Goal: Information Seeking & Learning: Learn about a topic

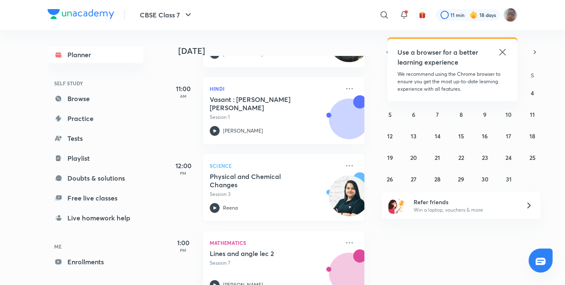
scroll to position [124, 0]
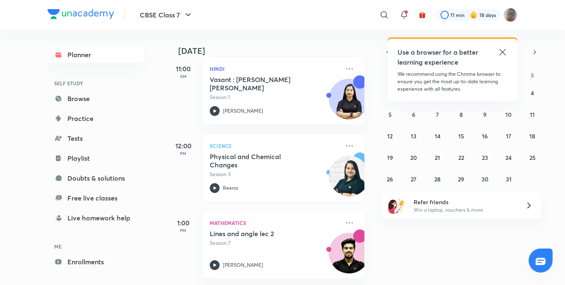
click at [217, 186] on icon at bounding box center [215, 188] width 10 height 10
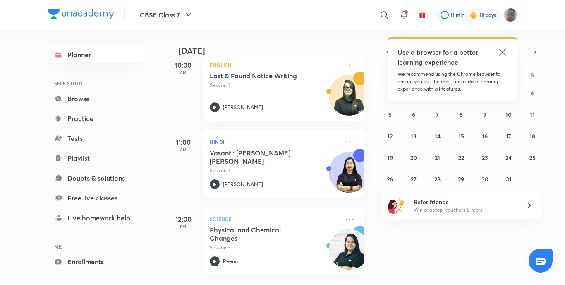
scroll to position [124, 0]
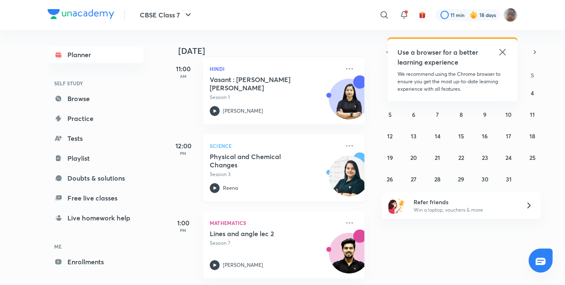
click at [225, 185] on p "Reena" at bounding box center [230, 187] width 15 height 7
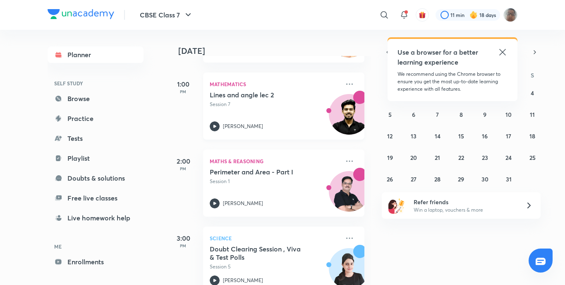
scroll to position [248, 0]
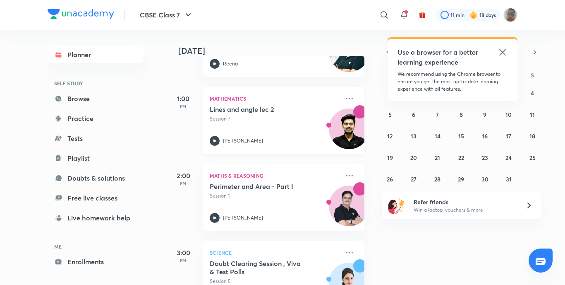
click at [216, 143] on icon at bounding box center [215, 141] width 10 height 10
click at [210, 135] on div "Lines and angle lec 2 Session 7 Ayush Shishodia" at bounding box center [275, 125] width 130 height 41
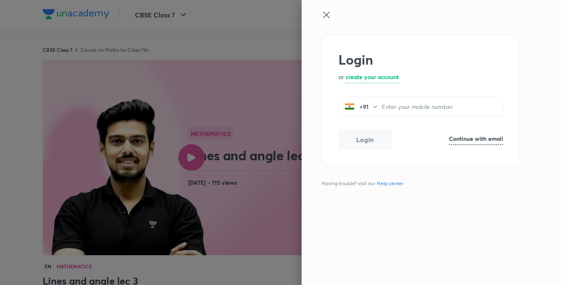
click at [326, 10] on icon at bounding box center [326, 15] width 10 height 10
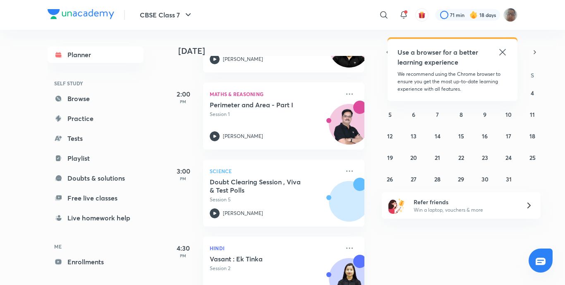
scroll to position [331, 0]
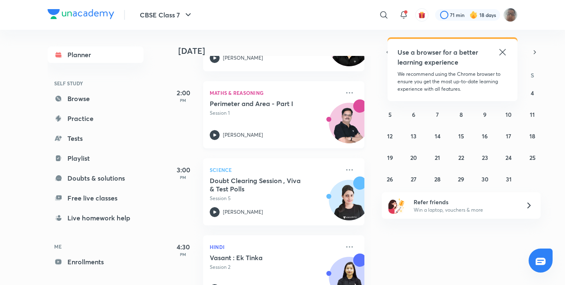
click at [213, 134] on icon at bounding box center [215, 135] width 10 height 10
click at [216, 211] on icon at bounding box center [215, 212] width 10 height 10
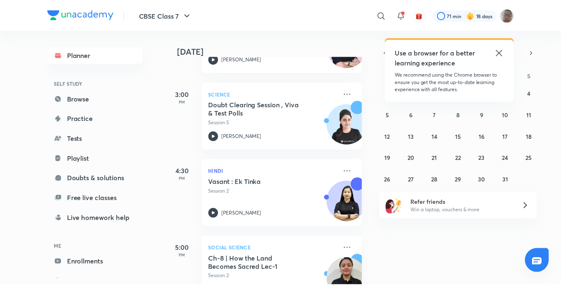
scroll to position [372, 0]
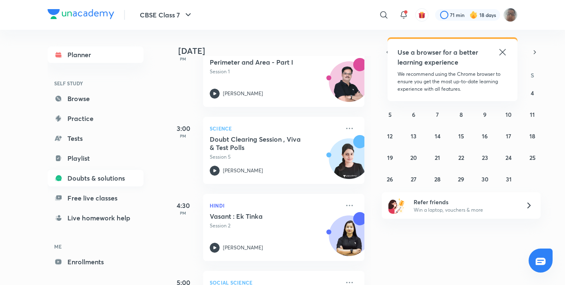
click at [108, 181] on link "Doubts & solutions" at bounding box center [96, 178] width 96 height 17
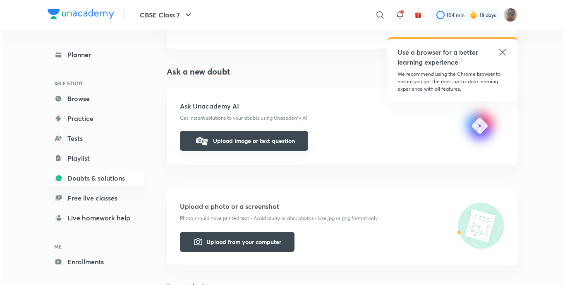
scroll to position [83, 0]
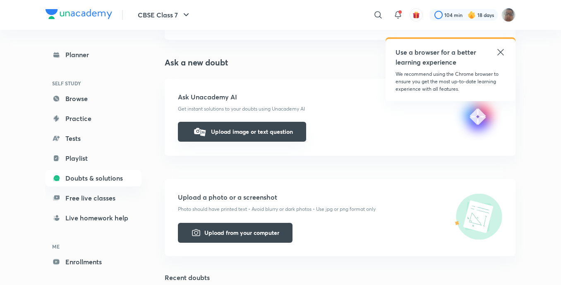
click at [274, 223] on button "Upload from your computer" at bounding box center [235, 233] width 115 height 20
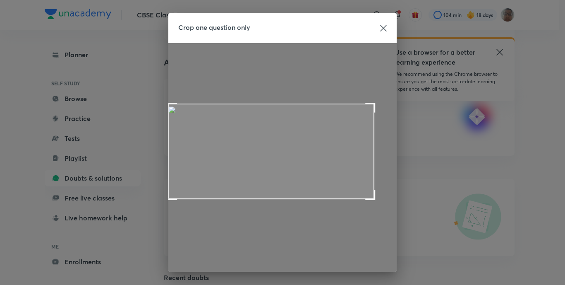
click at [167, 105] on span at bounding box center [172, 108] width 10 height 10
click at [167, 110] on span at bounding box center [172, 108] width 10 height 10
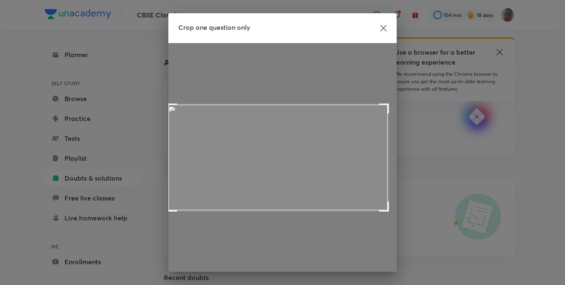
click at [383, 207] on span at bounding box center [384, 206] width 10 height 10
click at [339, 129] on span at bounding box center [277, 157] width 219 height 105
click at [340, 129] on span at bounding box center [277, 157] width 219 height 105
click at [345, 126] on span at bounding box center [277, 154] width 219 height 105
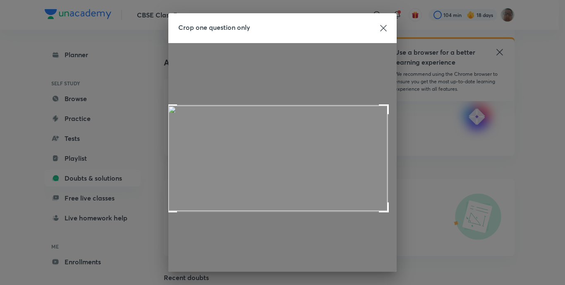
click at [345, 129] on span at bounding box center [277, 157] width 219 height 105
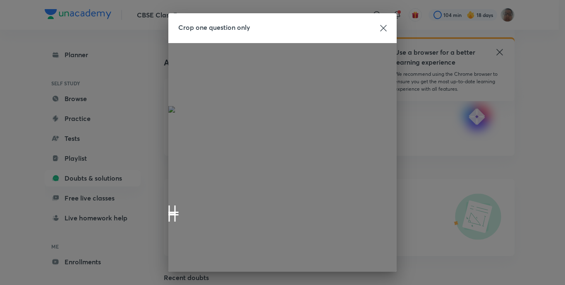
click at [168, 212] on div at bounding box center [282, 157] width 228 height 228
click at [177, 101] on div at bounding box center [282, 157] width 228 height 228
click at [170, 113] on div at bounding box center [282, 157] width 228 height 228
click at [225, 137] on div at bounding box center [282, 157] width 228 height 228
click at [262, 139] on div at bounding box center [282, 157] width 228 height 228
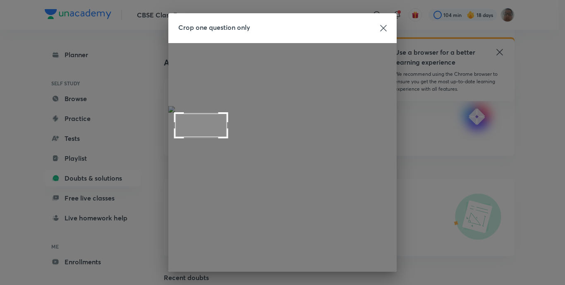
click at [262, 139] on div at bounding box center [282, 157] width 228 height 228
click at [170, 109] on span at bounding box center [174, 113] width 10 height 10
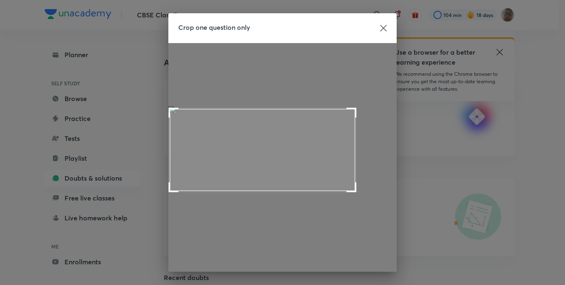
click at [357, 192] on span at bounding box center [352, 187] width 10 height 10
click at [367, 194] on span at bounding box center [362, 190] width 10 height 10
click at [374, 198] on div at bounding box center [282, 157] width 228 height 228
click at [360, 189] on div at bounding box center [282, 157] width 228 height 228
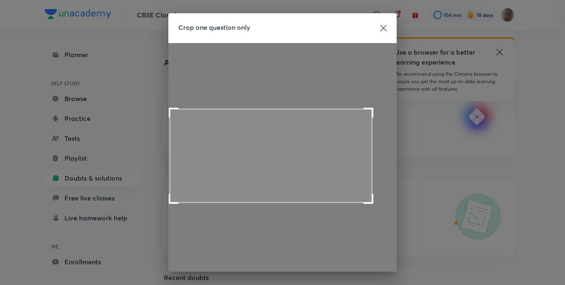
click at [364, 198] on span at bounding box center [369, 199] width 10 height 10
click at [376, 204] on div at bounding box center [282, 157] width 228 height 228
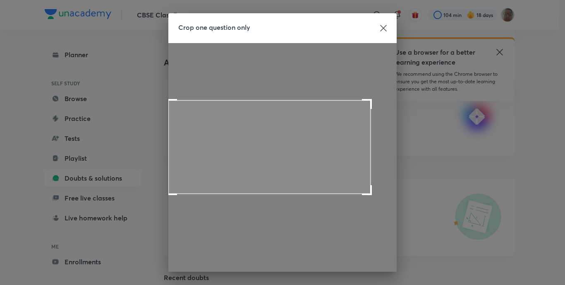
click at [201, 114] on span at bounding box center [269, 146] width 202 height 93
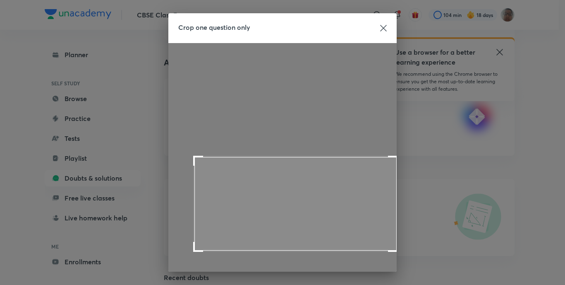
click at [220, 193] on span at bounding box center [295, 203] width 202 height 93
click at [209, 144] on div at bounding box center [282, 157] width 228 height 228
click at [209, 143] on div at bounding box center [282, 157] width 228 height 228
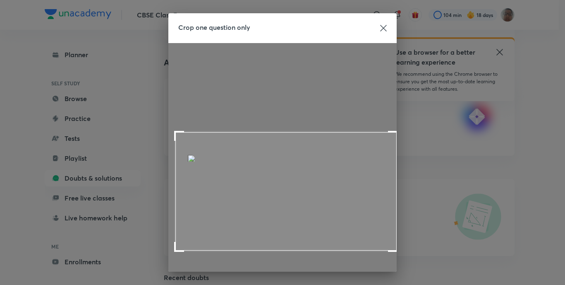
click at [174, 132] on span at bounding box center [179, 136] width 10 height 10
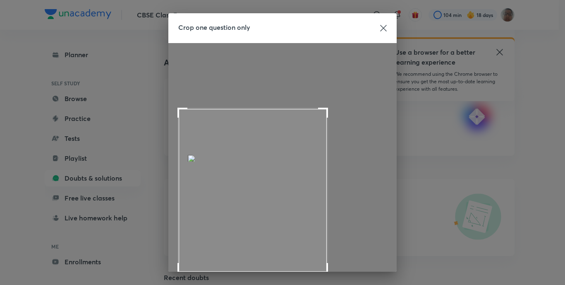
click at [170, 275] on div "Crop one question only Rotate Next" at bounding box center [282, 142] width 565 height 285
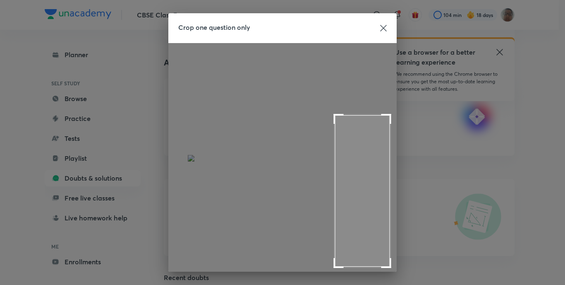
click at [331, 274] on div "Crop one question only Rotate Next" at bounding box center [282, 142] width 565 height 285
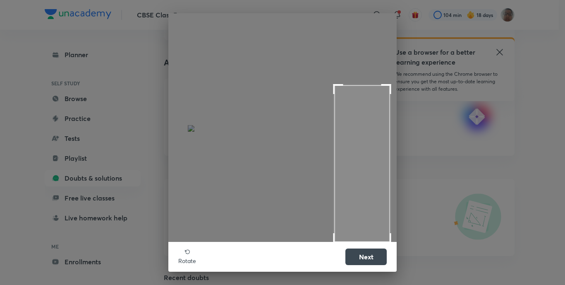
drag, startPoint x: 331, startPoint y: 274, endPoint x: 249, endPoint y: 269, distance: 81.7
click at [250, 269] on div "Crop one question only Rotate Next" at bounding box center [282, 142] width 565 height 285
click at [249, 269] on div "Rotate Next" at bounding box center [282, 257] width 228 height 30
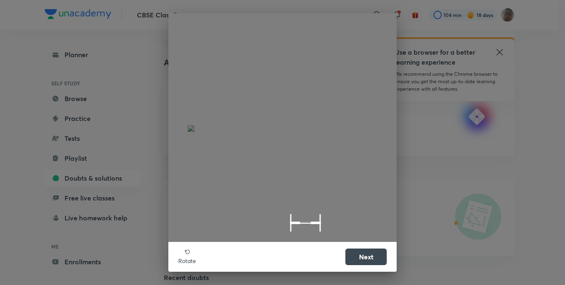
click at [287, 222] on div at bounding box center [282, 127] width 228 height 228
click at [203, 158] on div at bounding box center [282, 127] width 228 height 228
click at [203, 158] on span at bounding box center [202, 154] width 10 height 10
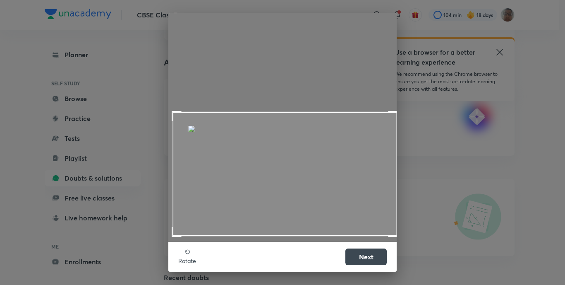
click at [396, 240] on div "Crop one question only Rotate Next" at bounding box center [282, 142] width 228 height 258
drag, startPoint x: 379, startPoint y: 95, endPoint x: 326, endPoint y: 82, distance: 54.8
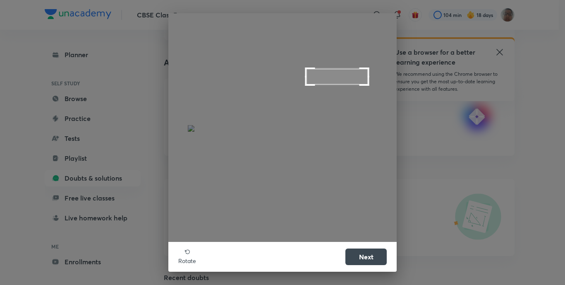
click at [302, 84] on div at bounding box center [282, 127] width 228 height 228
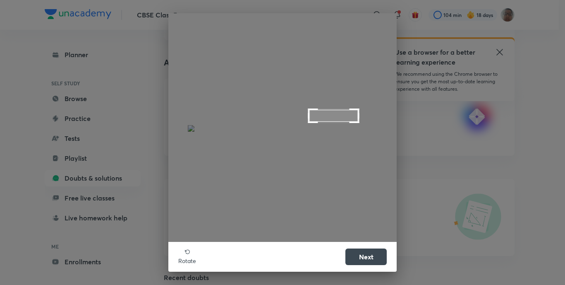
click at [304, 108] on div at bounding box center [282, 127] width 228 height 228
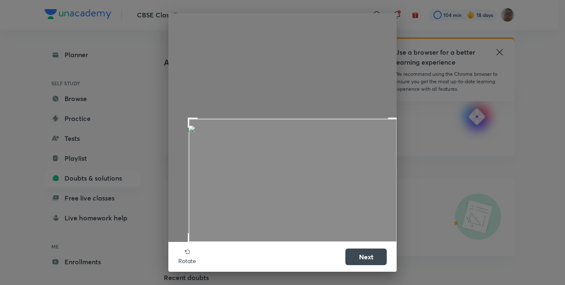
click at [418, 284] on html "CBSE Class 7 ​ Use a browser for a better learning experience We recommend usin…" at bounding box center [282, 207] width 565 height 580
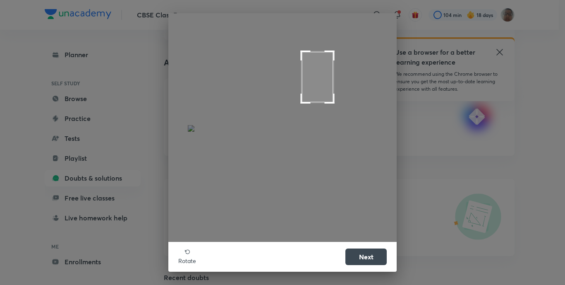
click at [296, 119] on div at bounding box center [282, 127] width 228 height 228
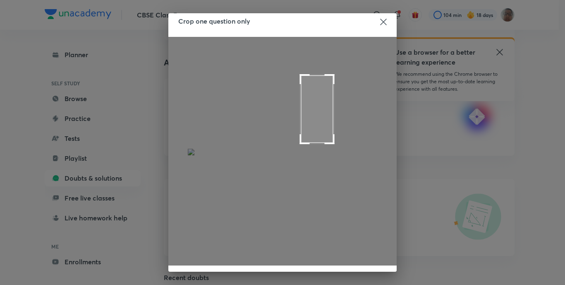
scroll to position [9, 0]
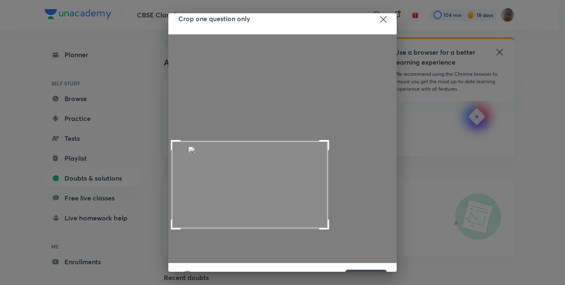
click at [334, 230] on div at bounding box center [282, 148] width 228 height 228
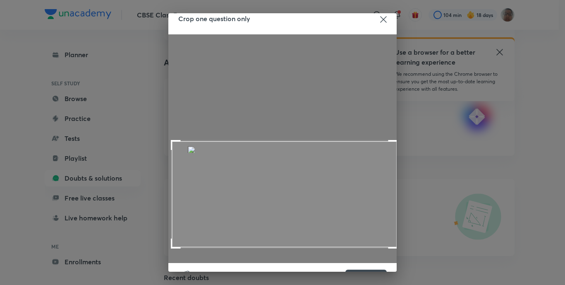
click at [415, 248] on div "Crop one question only Rotate Next" at bounding box center [282, 142] width 565 height 285
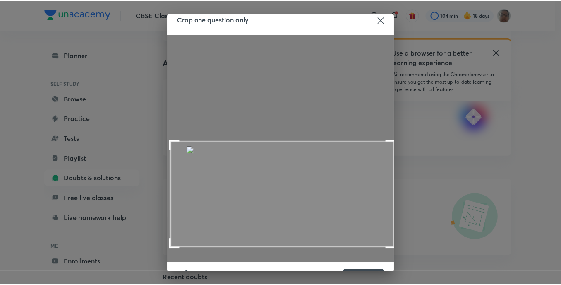
scroll to position [36, 0]
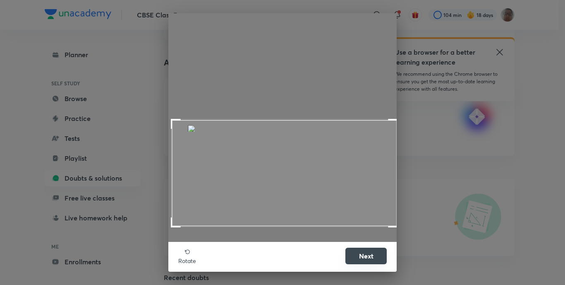
click at [369, 254] on button "Next" at bounding box center [365, 255] width 41 height 17
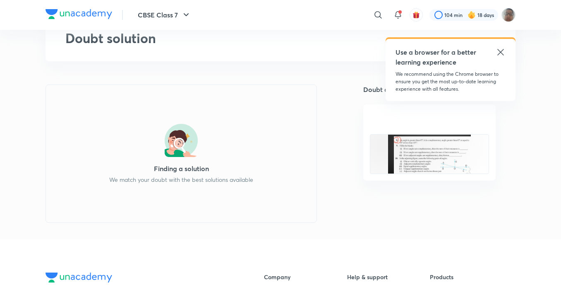
scroll to position [83, 0]
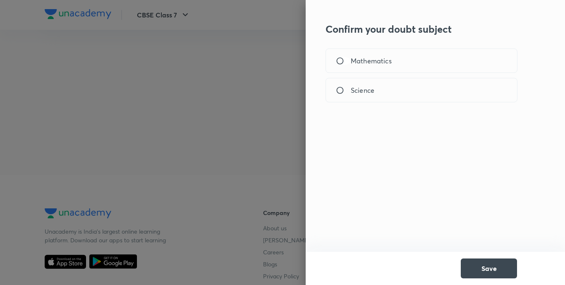
click at [342, 65] on input "Mathematics" at bounding box center [343, 61] width 15 height 8
radio input "true"
click at [495, 267] on button "Save" at bounding box center [489, 267] width 56 height 20
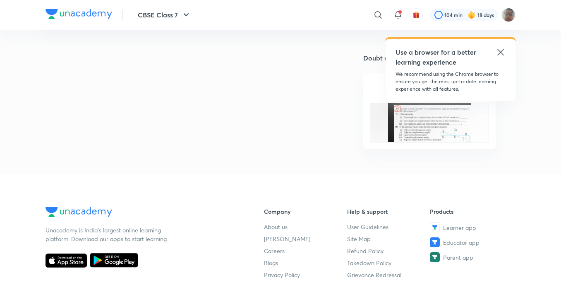
click at [503, 56] on icon at bounding box center [501, 52] width 10 height 10
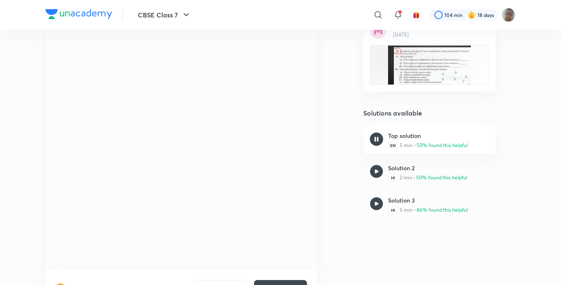
scroll to position [165, 0]
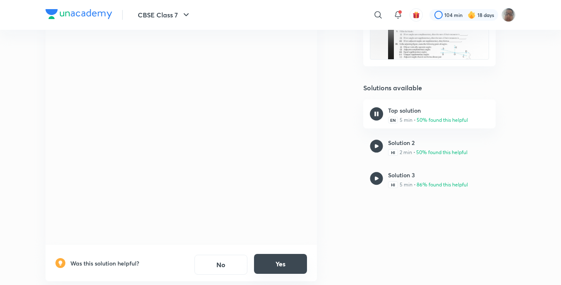
click at [272, 259] on button "Yes" at bounding box center [280, 264] width 53 height 20
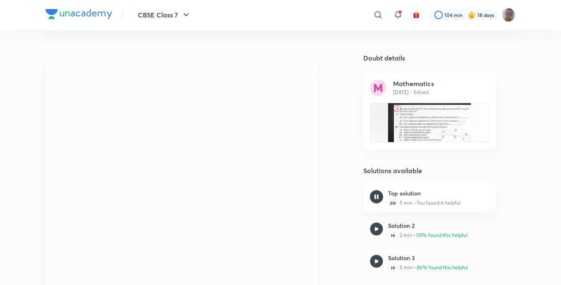
scroll to position [124, 0]
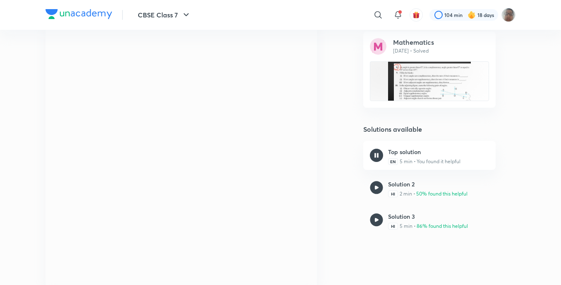
click at [379, 152] on img at bounding box center [376, 155] width 13 height 13
click at [375, 159] on img at bounding box center [376, 155] width 13 height 13
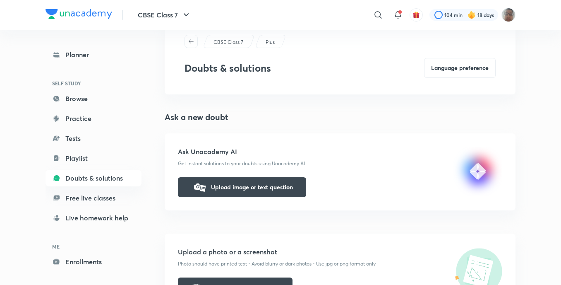
scroll to position [41, 0]
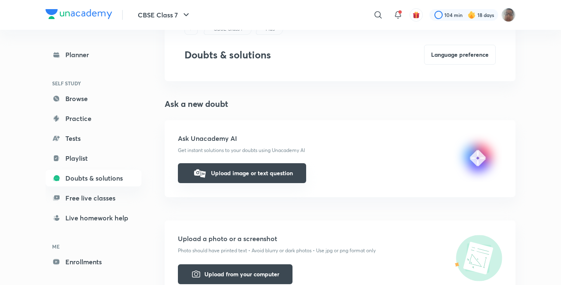
click at [271, 172] on button "Upload image or text question" at bounding box center [242, 173] width 128 height 20
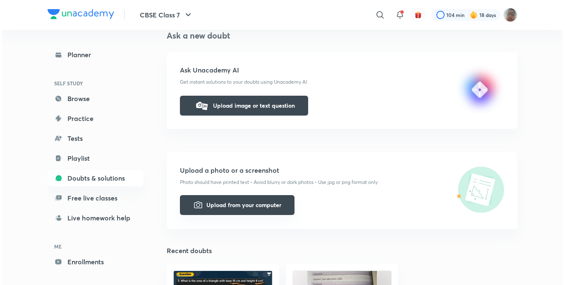
scroll to position [124, 0]
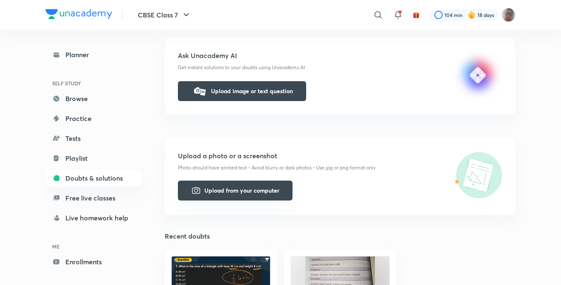
click at [227, 192] on button "Upload from your computer" at bounding box center [235, 190] width 115 height 20
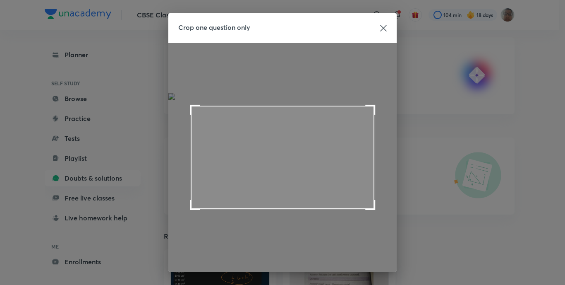
click at [384, 34] on div "Crop one question only" at bounding box center [282, 28] width 228 height 30
click at [382, 30] on icon at bounding box center [383, 28] width 6 height 6
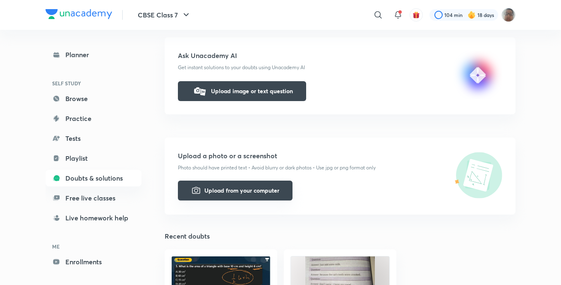
click at [244, 192] on button "Upload from your computer" at bounding box center [235, 190] width 115 height 20
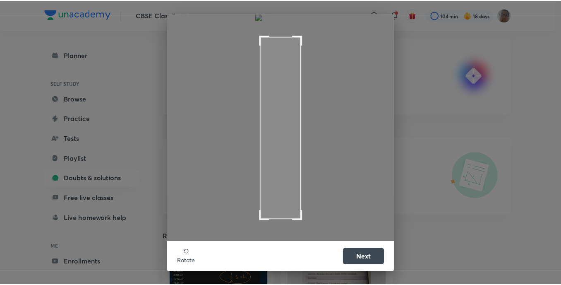
scroll to position [0, 0]
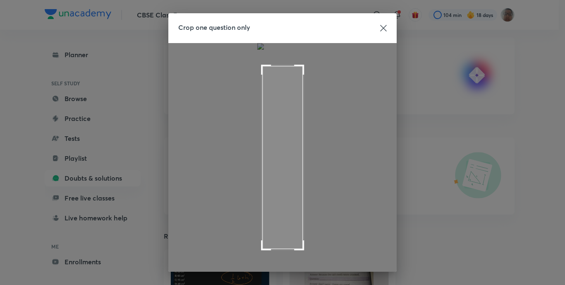
click at [387, 28] on div "Crop one question only" at bounding box center [282, 28] width 228 height 30
click at [386, 28] on div "Crop one question only" at bounding box center [282, 28] width 228 height 30
click at [384, 26] on div "Crop one question only" at bounding box center [282, 28] width 228 height 30
click at [383, 25] on icon at bounding box center [383, 28] width 7 height 7
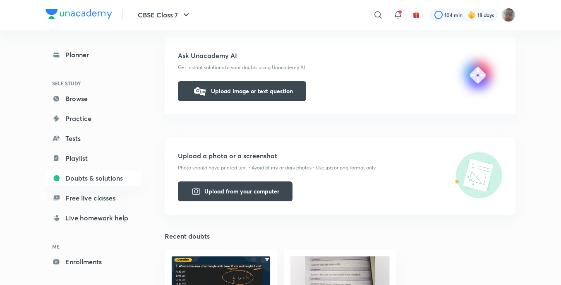
drag, startPoint x: 235, startPoint y: 178, endPoint x: 235, endPoint y: 168, distance: 10.4
click at [236, 168] on div "Upload a photo or a screenshot Photo should have printed text • Avoid blurry or…" at bounding box center [340, 175] width 351 height 77
click at [222, 189] on button "Upload from your computer" at bounding box center [235, 190] width 115 height 20
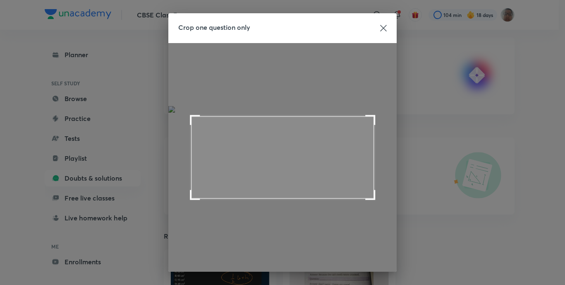
click at [375, 25] on div "Crop one question only" at bounding box center [282, 28] width 228 height 30
click at [380, 26] on icon at bounding box center [383, 28] width 7 height 7
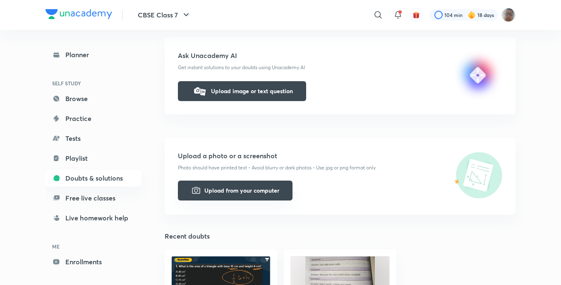
click at [232, 190] on button "Upload from your computer" at bounding box center [235, 190] width 115 height 20
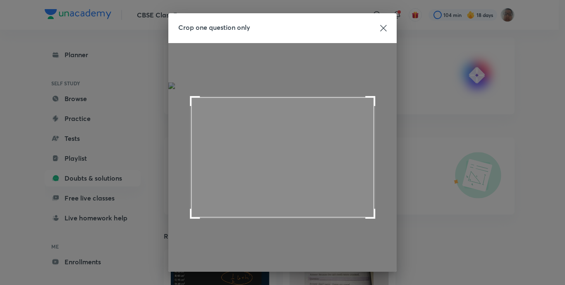
click at [242, 83] on div "Crop one question only Rotate Next" at bounding box center [282, 157] width 228 height 288
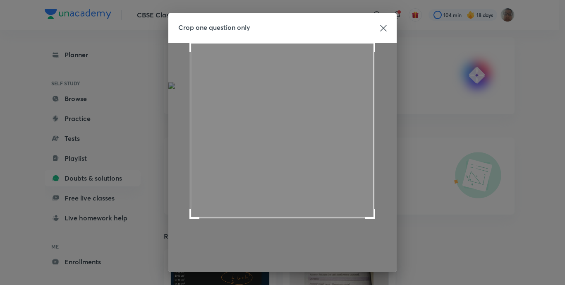
click at [91, 8] on div "Crop one question only Rotate Next" at bounding box center [282, 142] width 565 height 285
drag, startPoint x: 101, startPoint y: 14, endPoint x: 317, endPoint y: 84, distance: 227.4
click at [314, 85] on div "Crop one question only Rotate Next" at bounding box center [282, 142] width 565 height 285
drag, startPoint x: 317, startPoint y: 84, endPoint x: 388, endPoint y: 23, distance: 93.3
click at [388, 23] on div "Crop one question only" at bounding box center [282, 28] width 228 height 30
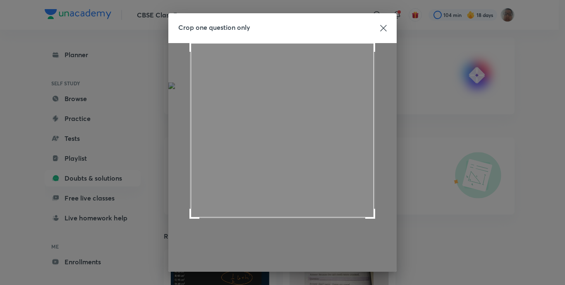
click at [386, 21] on div "Crop one question only" at bounding box center [282, 28] width 228 height 30
click at [384, 21] on div "Crop one question only" at bounding box center [282, 28] width 228 height 30
click at [380, 24] on div at bounding box center [383, 28] width 7 height 10
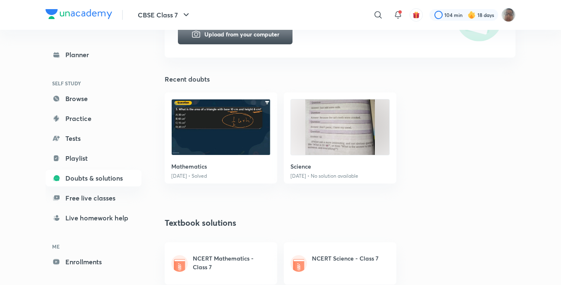
scroll to position [295, 0]
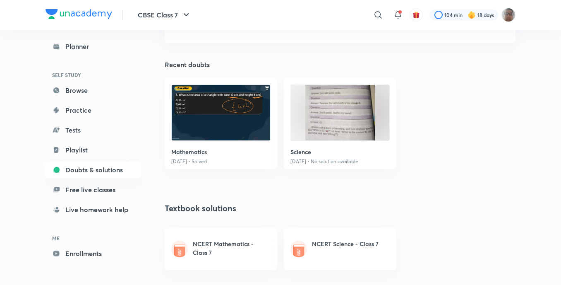
click at [326, 154] on h6 "Science" at bounding box center [339, 151] width 99 height 9
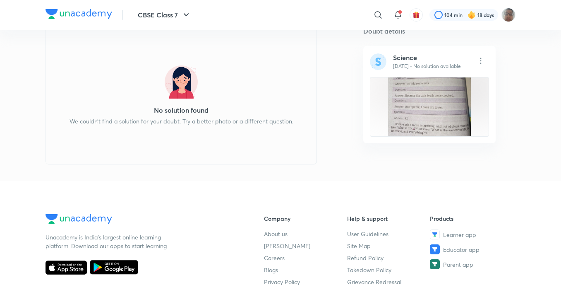
scroll to position [124, 0]
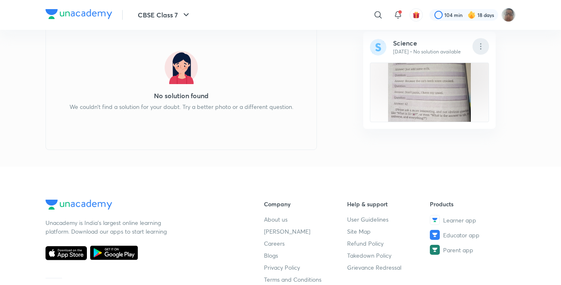
click at [478, 46] on img at bounding box center [480, 46] width 17 height 17
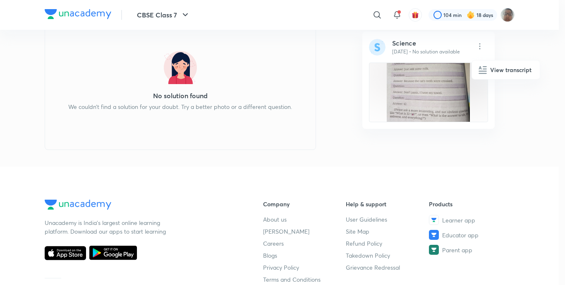
click at [491, 69] on h6 "View transcript" at bounding box center [510, 69] width 41 height 9
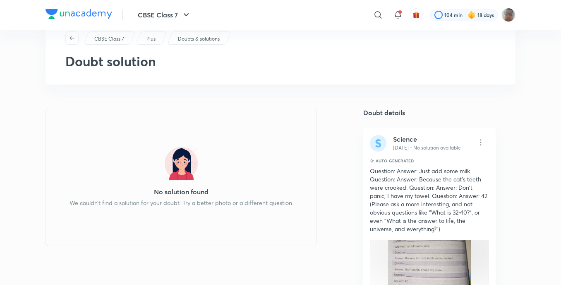
scroll to position [0, 0]
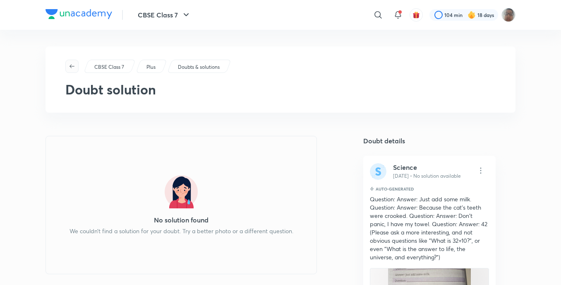
click at [75, 66] on span "button" at bounding box center [72, 66] width 12 height 7
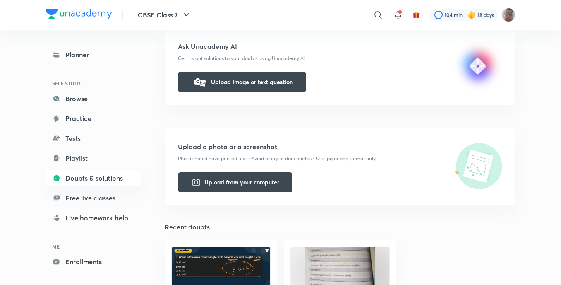
scroll to position [207, 0]
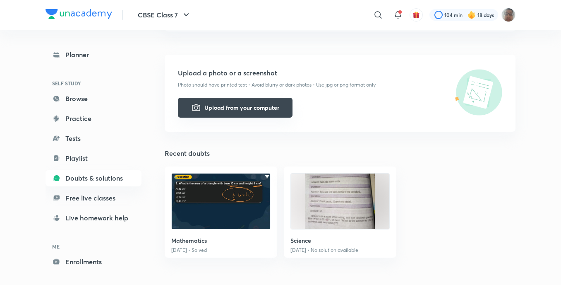
click at [275, 117] on button "Upload from your computer" at bounding box center [235, 108] width 115 height 20
click at [126, 48] on link "Planner" at bounding box center [94, 54] width 96 height 17
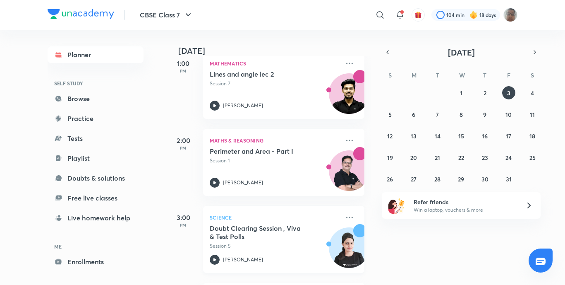
scroll to position [331, 0]
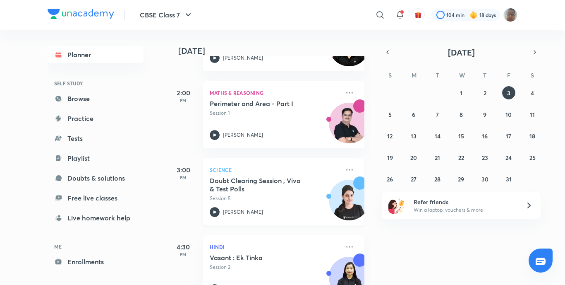
click at [223, 212] on p "[PERSON_NAME]" at bounding box center [243, 211] width 40 height 7
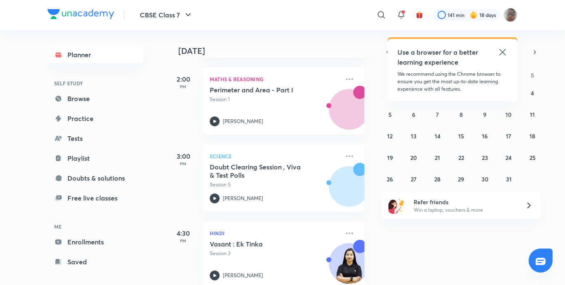
scroll to position [372, 0]
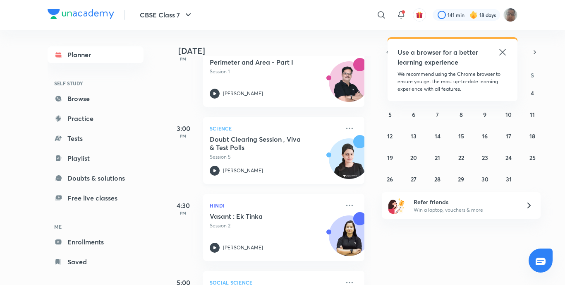
click at [214, 172] on icon at bounding box center [215, 170] width 10 height 10
click at [214, 177] on div "Science Doubt Clearing Session , Viva & Test Polls Session 5 [PERSON_NAME]" at bounding box center [283, 150] width 161 height 67
click at [218, 172] on icon at bounding box center [215, 170] width 10 height 10
click at [218, 170] on icon at bounding box center [215, 170] width 10 height 10
click at [223, 172] on div "[PERSON_NAME]" at bounding box center [275, 170] width 130 height 10
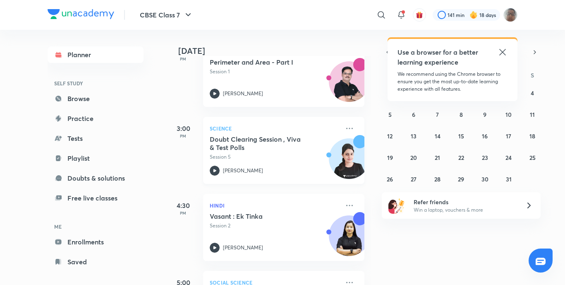
click at [223, 174] on div "[PERSON_NAME]" at bounding box center [275, 170] width 130 height 10
click at [219, 168] on icon at bounding box center [215, 170] width 10 height 10
click at [218, 168] on icon at bounding box center [215, 170] width 10 height 10
click at [220, 170] on div "[PERSON_NAME]" at bounding box center [275, 170] width 130 height 10
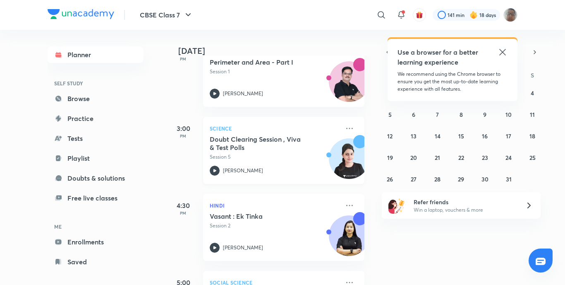
click at [221, 173] on div "[PERSON_NAME]" at bounding box center [275, 170] width 130 height 10
click at [214, 168] on icon at bounding box center [215, 170] width 10 height 10
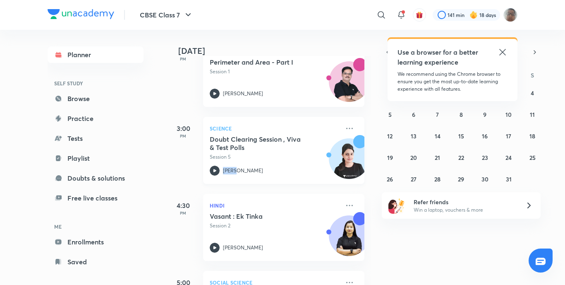
click at [214, 168] on icon at bounding box center [215, 170] width 10 height 10
click at [215, 167] on icon at bounding box center [215, 170] width 10 height 10
click at [219, 169] on icon at bounding box center [215, 170] width 10 height 10
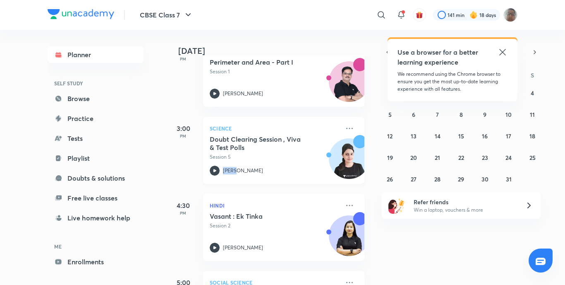
click at [213, 170] on icon at bounding box center [215, 170] width 10 height 10
click at [215, 166] on icon at bounding box center [215, 170] width 10 height 10
click at [217, 171] on icon at bounding box center [215, 170] width 10 height 10
